Goal: Communication & Community: Answer question/provide support

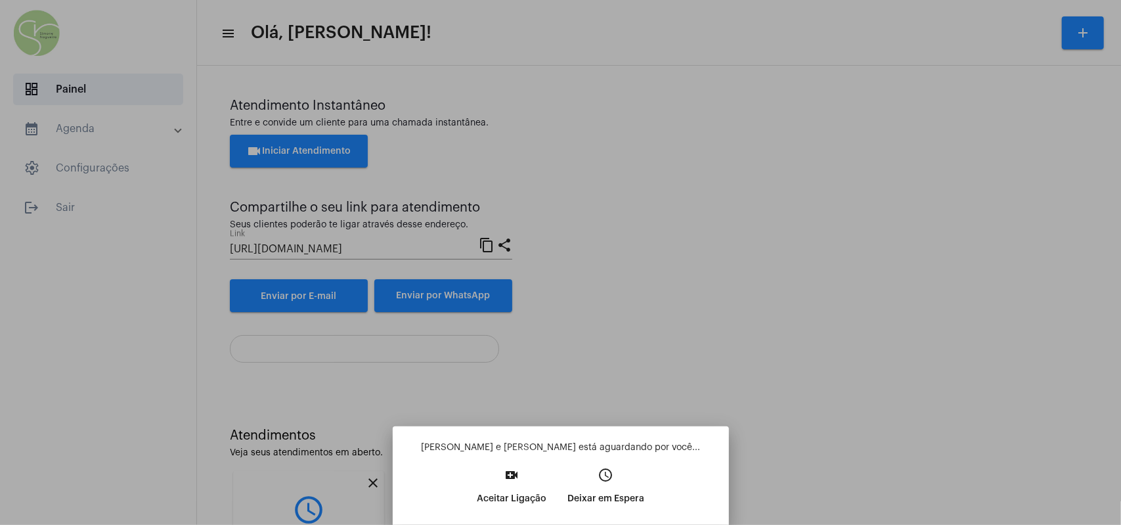
click at [495, 298] on button "video_call Aceitar Ligação" at bounding box center [511, 491] width 91 height 56
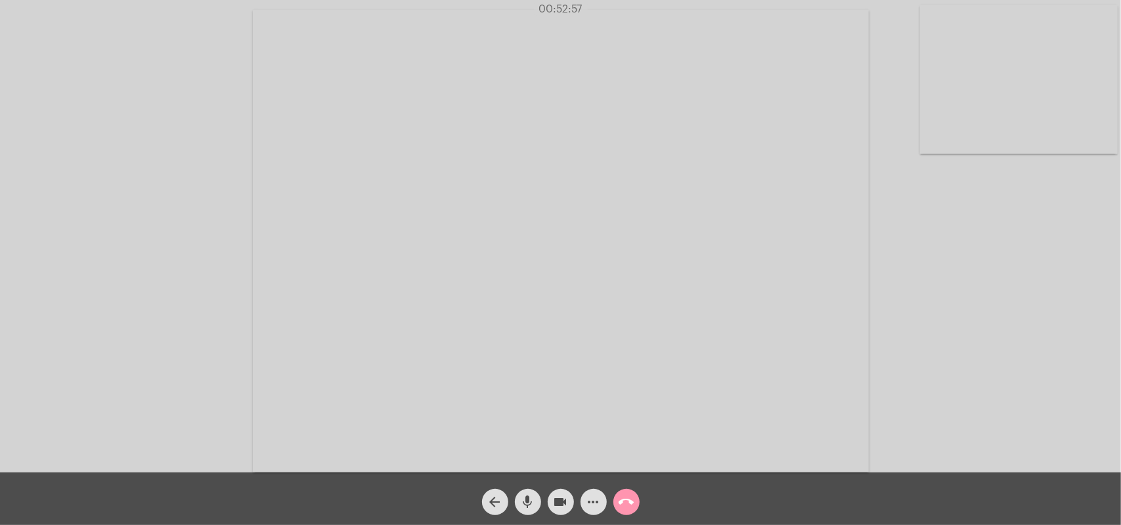
click at [539, 298] on mat-icon "call_end" at bounding box center [627, 502] width 16 height 16
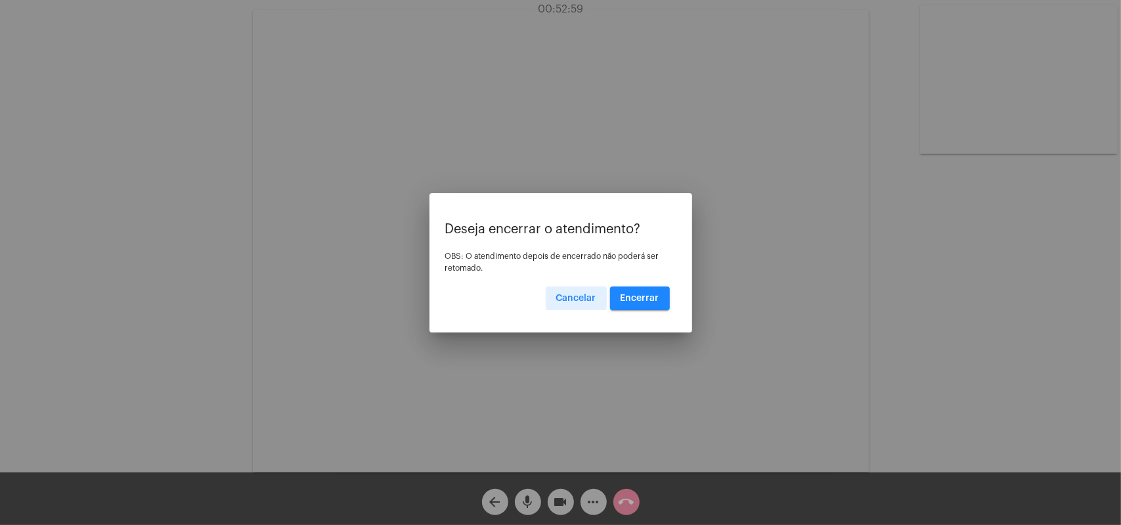
click at [539, 298] on span "Encerrar" at bounding box center [640, 298] width 39 height 9
